Goal: Use online tool/utility: Utilize a website feature to perform a specific function

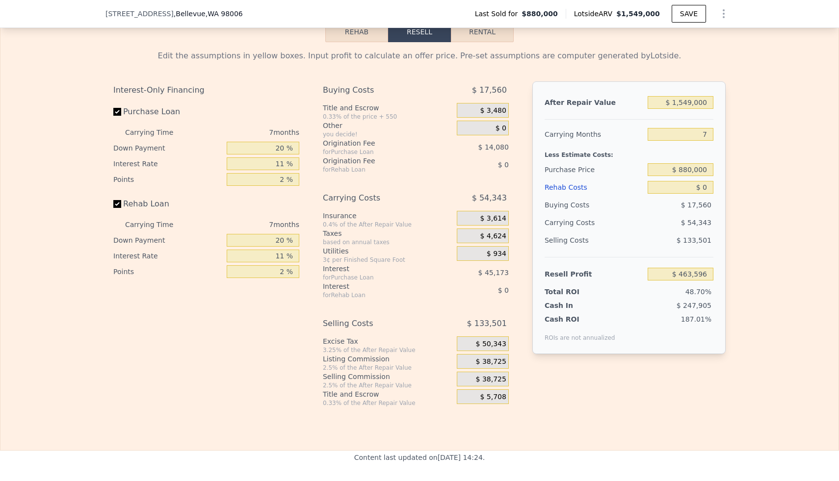
scroll to position [1478, 0]
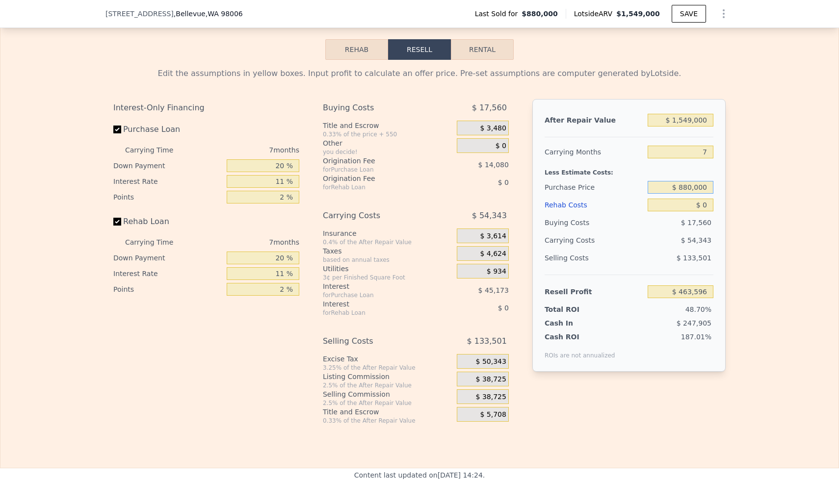
click at [691, 190] on input "$ 880,000" at bounding box center [681, 187] width 66 height 13
type input "$ 1,100,000"
type input "$ 228,045"
click at [710, 154] on input "7" at bounding box center [681, 152] width 66 height 13
type input "6"
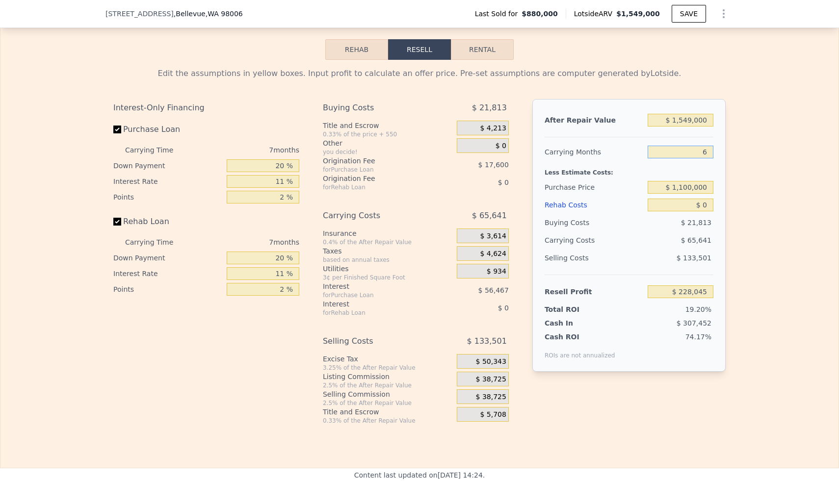
type input "$ 237,422"
type input "6"
click at [709, 205] on input "$ 0" at bounding box center [681, 205] width 66 height 13
type input "$ 1"
type input "$ 237,421"
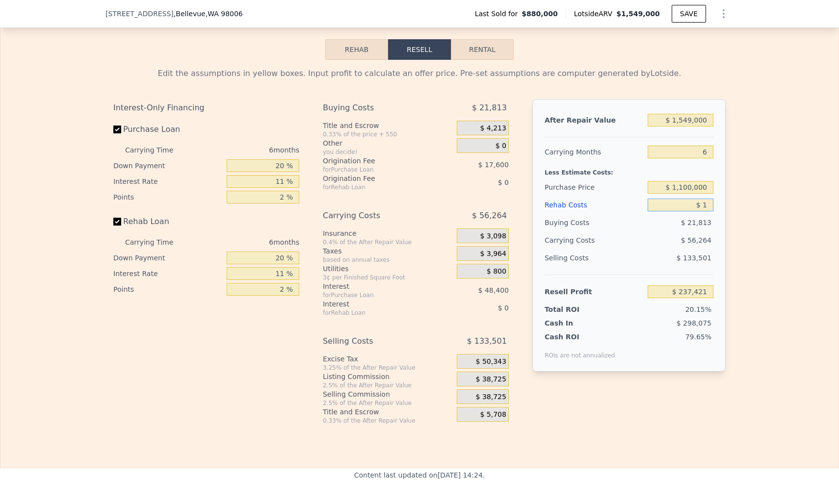
type input "$ 15"
type input "$ 237,407"
type input "$ 150"
type input "$ 237,264"
type input "$ 1,500"
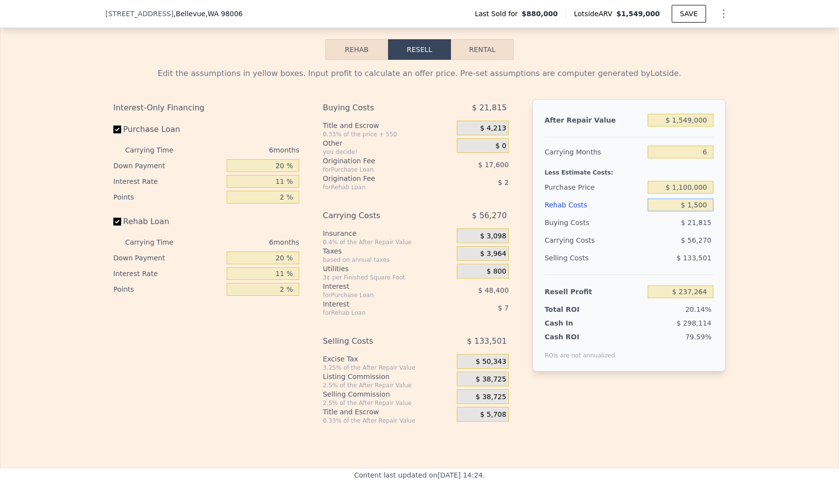
type input "$ 235,832"
type input "$ 15,000"
type input "$ 221,522"
type input "$ 150,000"
type input "$ 78,422"
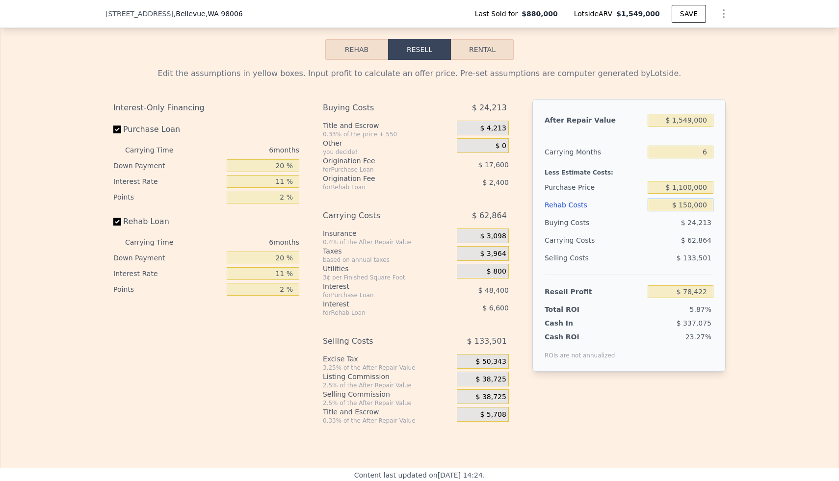
type input "$ 150,000"
click at [680, 130] on div at bounding box center [629, 133] width 169 height 8
click at [708, 122] on input "$ 1,549,000" at bounding box center [681, 120] width 66 height 13
click at [692, 121] on input "$ 1,549,000" at bounding box center [681, 120] width 66 height 13
type input "$ 154,000"
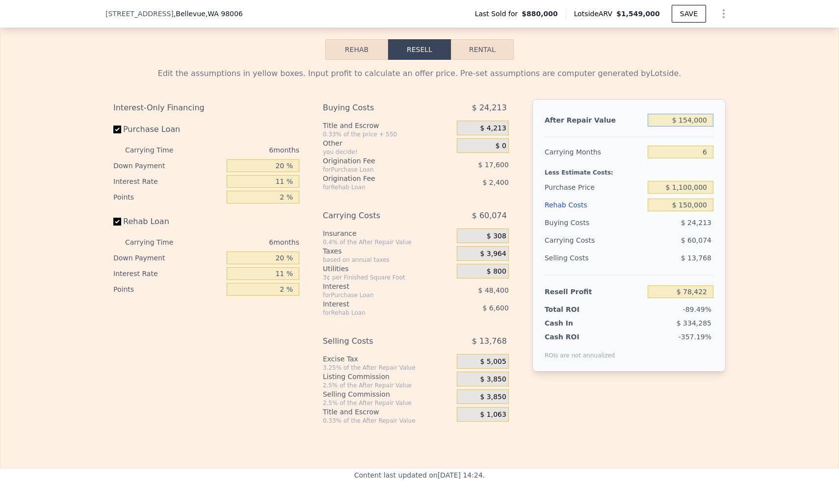
type input "-$ 1,194,055"
type input "$ 15,000"
type input "-$ 1,320,847"
type input "$ 156,000"
type input "-$ 1,192,230"
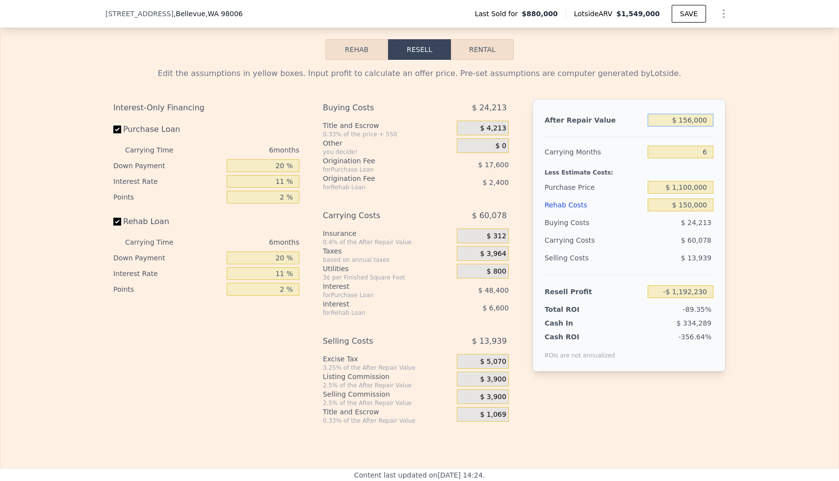
type input "$ 1,565,000"
type input "$ 93,017"
type input "$ 156,000"
type input "-$ 1,192,230"
type input "$ 15,000"
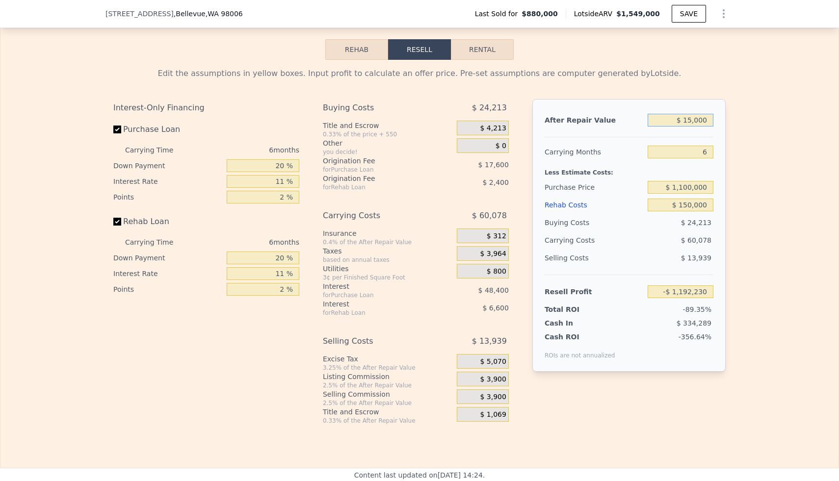
type input "-$ 1,320,847"
type input "$ 1,000"
type input "-$ 1,333,617"
type input "$ 16,000"
type input "-$ 1,319,934"
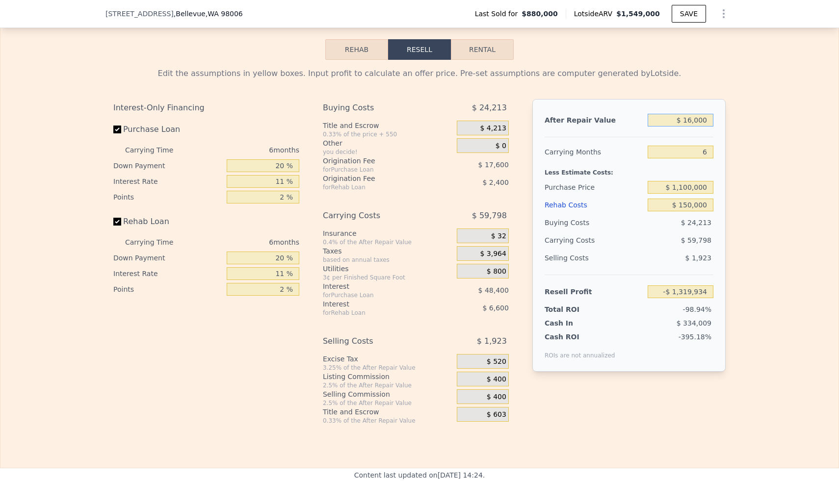
type input "$ 160,000"
type input "-$ 1,188,582"
type input "$ 16,000"
type input "-$ 1,319,934"
type input "$ 165,000"
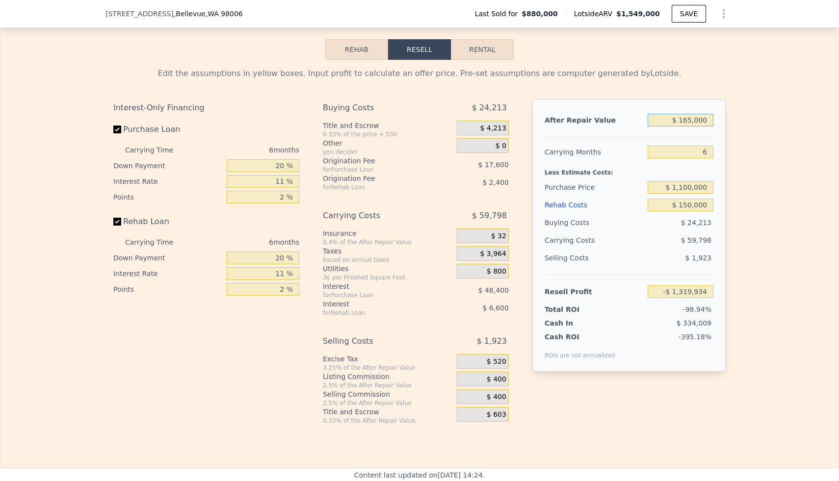
type input "-$ 1,184,021"
type input "$ 1,650,000"
type input "$ 170,551"
type input "$ 1,650,000"
click at [623, 227] on div "Buying Costs" at bounding box center [594, 223] width 99 height 18
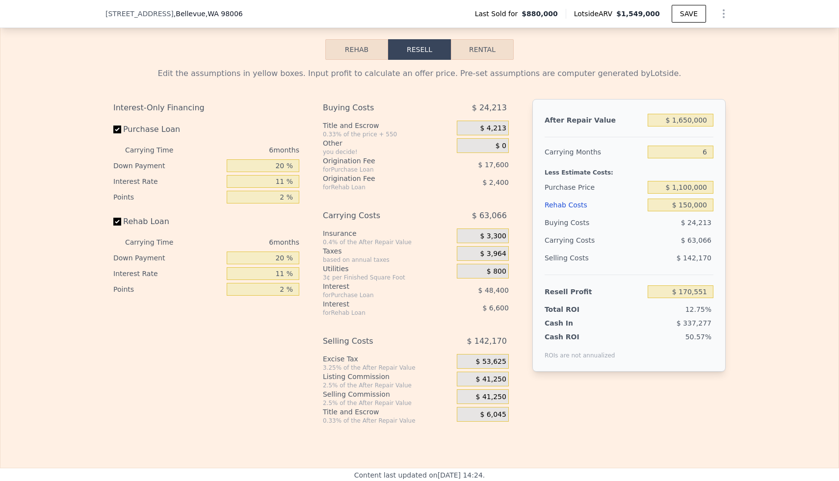
scroll to position [1479, 0]
click at [119, 130] on input "Purchase Loan" at bounding box center [117, 129] width 8 height 8
checkbox input "false"
type input "$ 236,553"
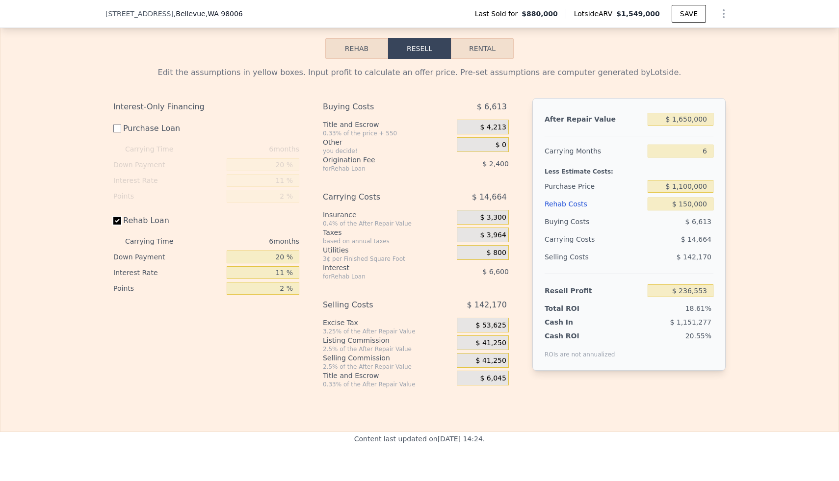
click at [116, 219] on input "Rehab Loan" at bounding box center [117, 221] width 8 height 8
checkbox input "false"
type input "$ 245,553"
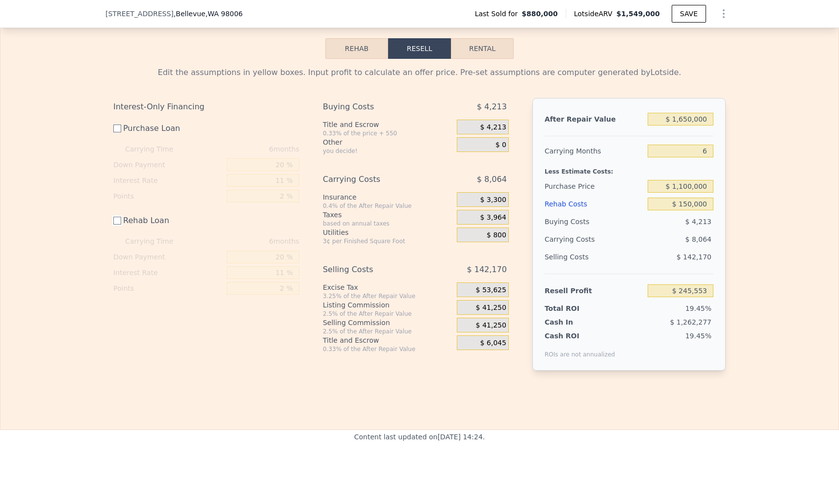
click at [119, 217] on input "Rehab Loan" at bounding box center [117, 221] width 8 height 8
checkbox input "true"
type input "$ 236,553"
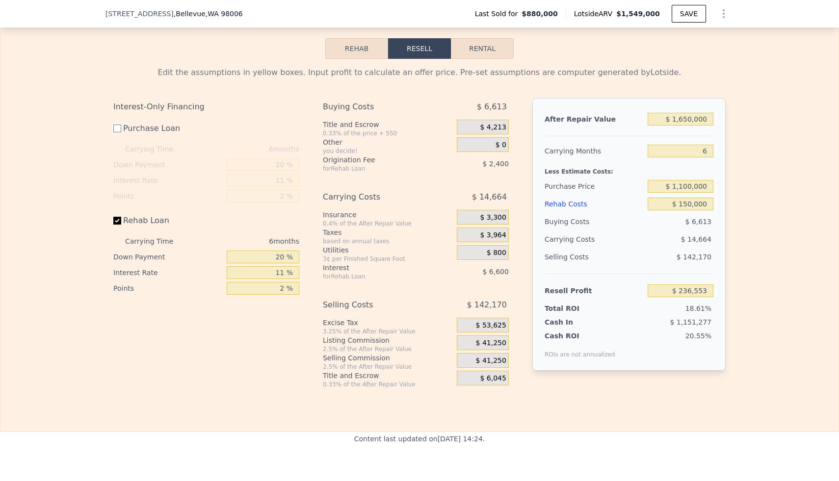
click at [119, 129] on input "Purchase Loan" at bounding box center [117, 129] width 8 height 8
checkbox input "true"
type input "$ 170,551"
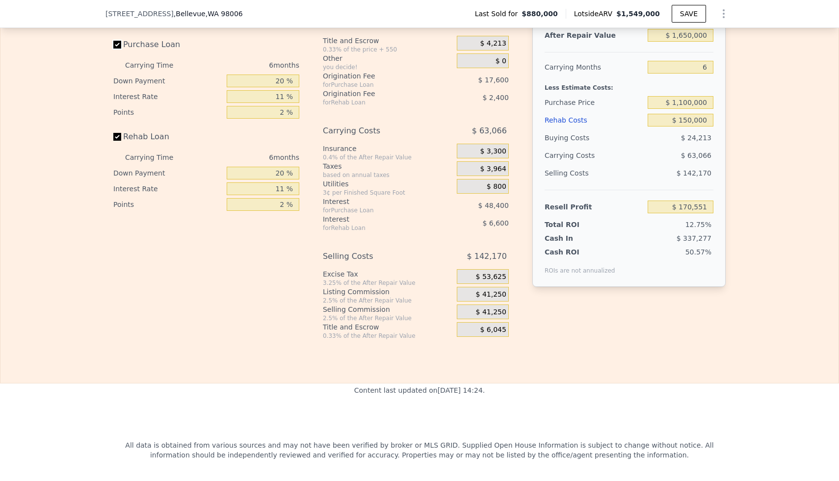
scroll to position [0, 4]
